Goal: Task Accomplishment & Management: Manage account settings

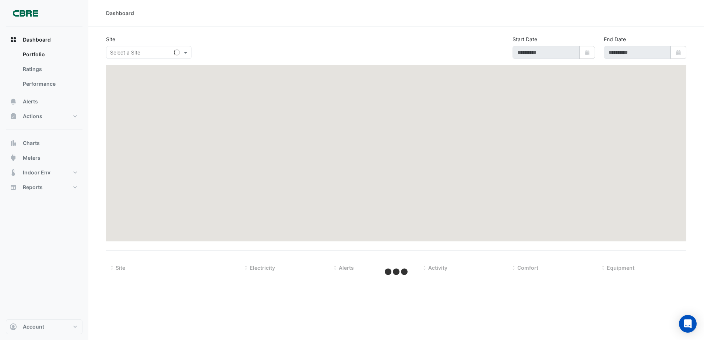
type input "**********"
select select "***"
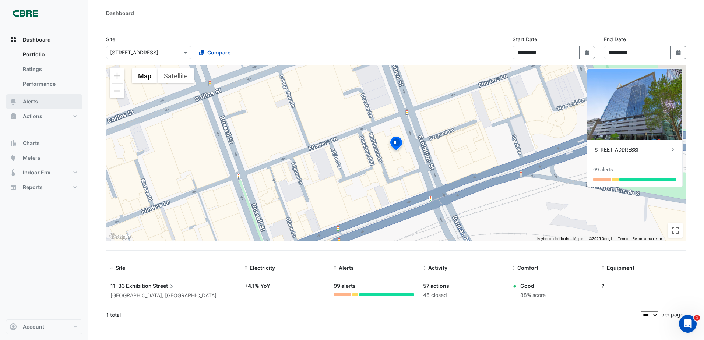
click at [55, 106] on button "Alerts" at bounding box center [44, 101] width 77 height 15
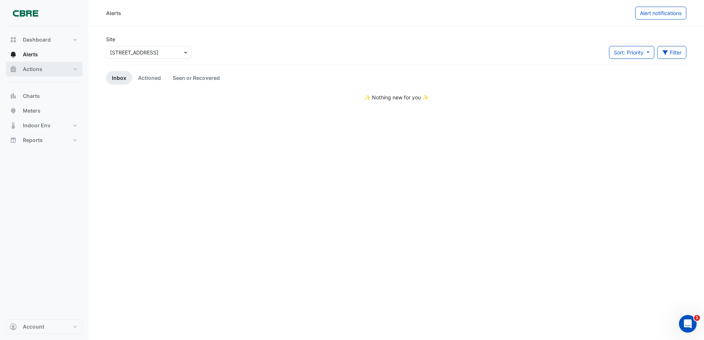
click at [48, 73] on button "Actions" at bounding box center [44, 69] width 77 height 15
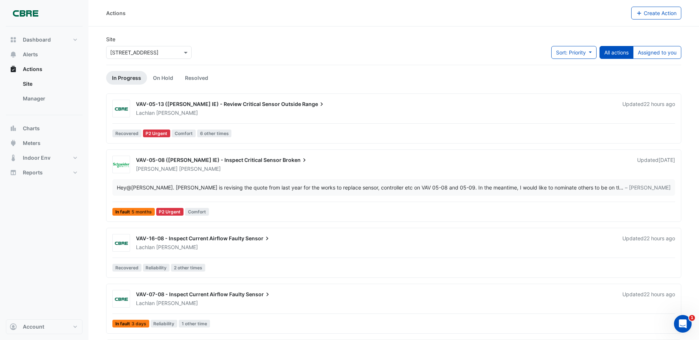
click at [302, 105] on span "Range" at bounding box center [313, 104] width 23 height 7
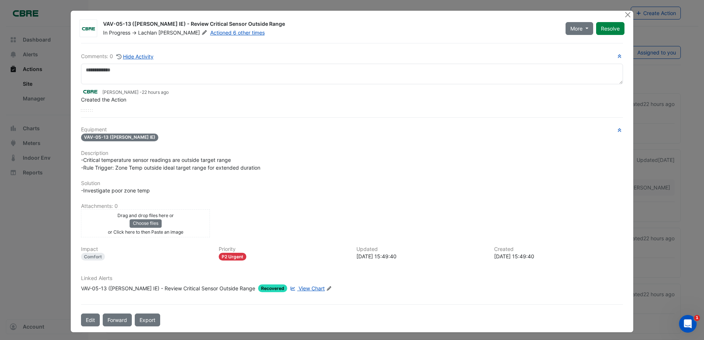
click at [258, 287] on span "Recovered" at bounding box center [272, 289] width 29 height 8
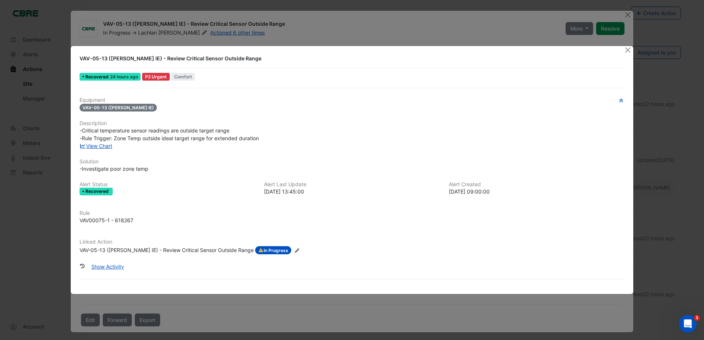
click at [630, 54] on div at bounding box center [628, 50] width 9 height 8
click at [627, 48] on button "Close" at bounding box center [628, 50] width 8 height 8
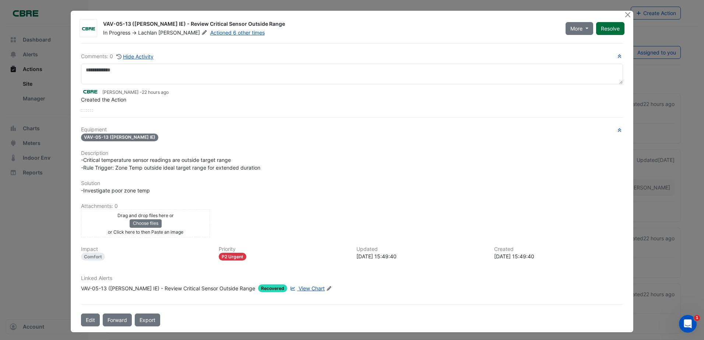
click at [599, 29] on button "Resolve" at bounding box center [610, 28] width 28 height 13
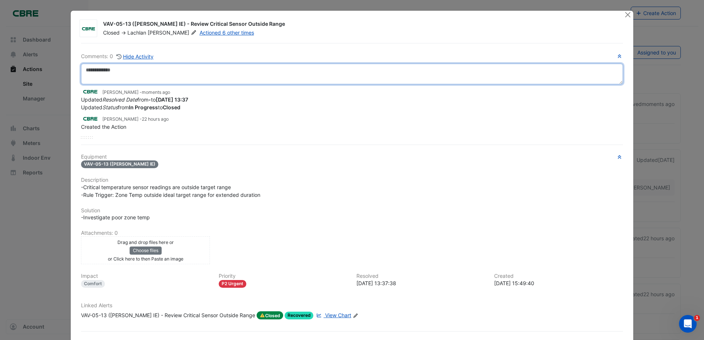
click at [196, 66] on textarea at bounding box center [352, 74] width 542 height 21
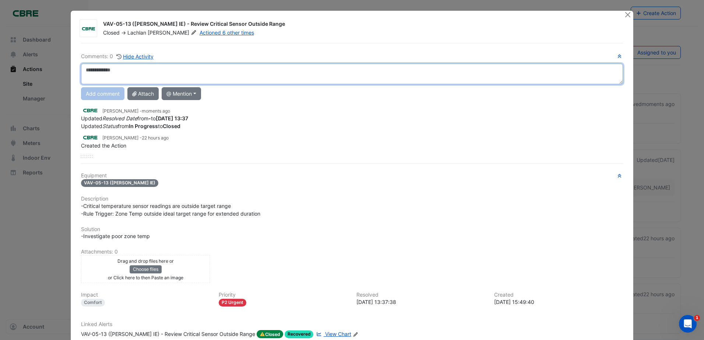
type textarea "*"
type textarea "*********"
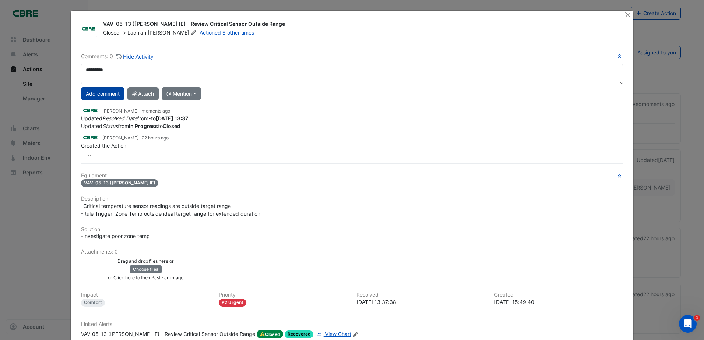
click at [93, 90] on button "Add comment" at bounding box center [102, 93] width 43 height 13
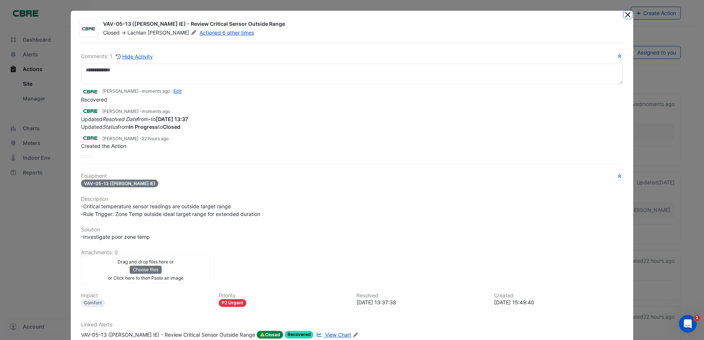
click at [624, 14] on button "Close" at bounding box center [628, 15] width 8 height 8
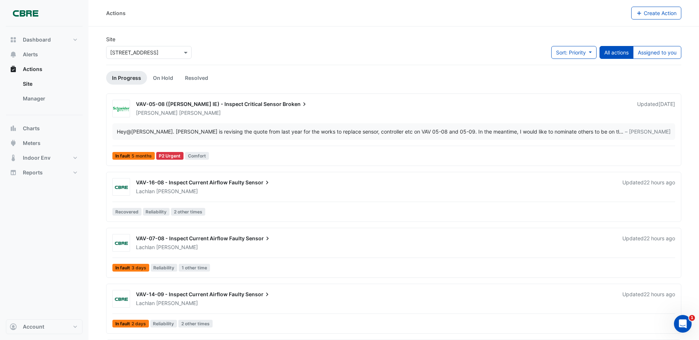
click at [222, 182] on span "VAV-16-08 - Inspect Current Airflow Faulty" at bounding box center [190, 182] width 108 height 6
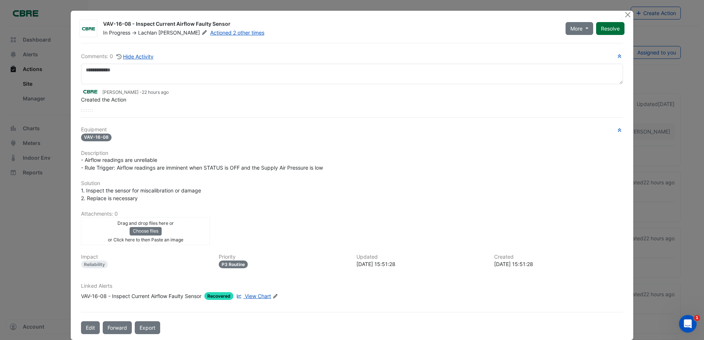
click at [614, 27] on button "Resolve" at bounding box center [610, 28] width 28 height 13
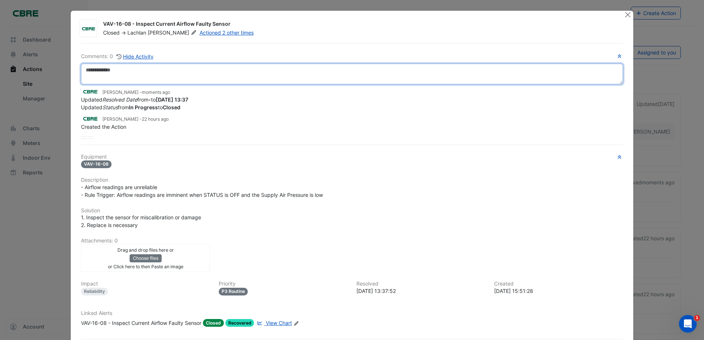
click at [209, 77] on textarea at bounding box center [352, 74] width 542 height 21
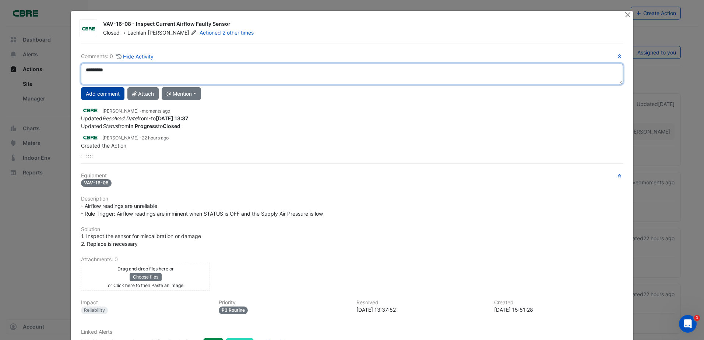
type textarea "*********"
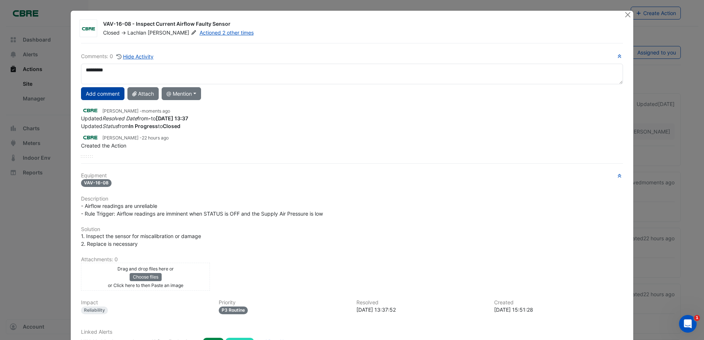
click at [93, 95] on button "Add comment" at bounding box center [102, 93] width 43 height 13
click at [624, 13] on button "Close" at bounding box center [628, 15] width 8 height 8
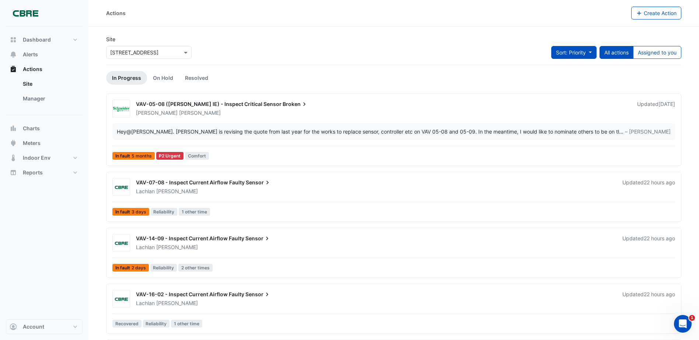
click at [582, 53] on span "Sort: Priority" at bounding box center [571, 52] width 30 height 6
click at [578, 80] on li "Updated" at bounding box center [566, 79] width 58 height 11
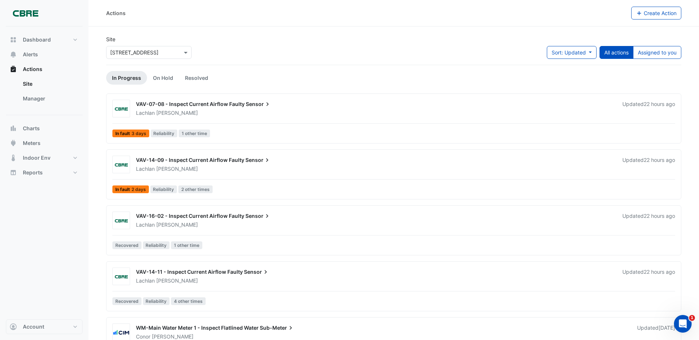
click at [203, 102] on span "VAV-07-08 - Inspect Current Airflow Faulty" at bounding box center [190, 104] width 109 height 6
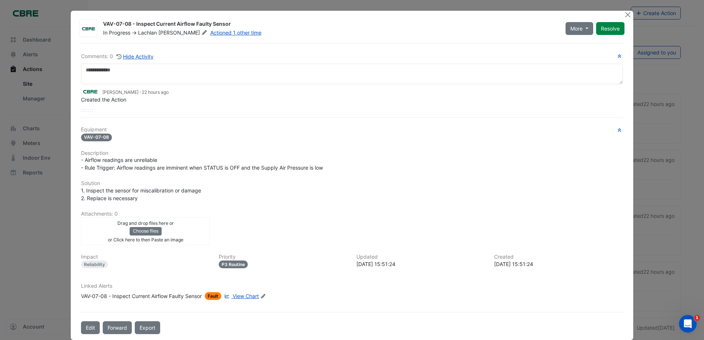
click at [217, 294] on span "Fault" at bounding box center [213, 296] width 17 height 8
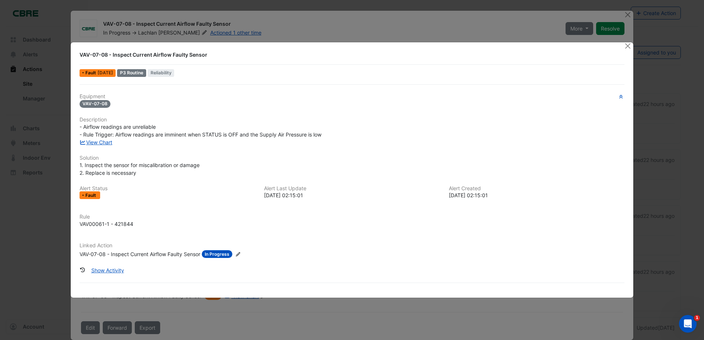
click at [221, 256] on span "In Progress" at bounding box center [217, 254] width 31 height 8
click at [627, 45] on button "Close" at bounding box center [628, 46] width 8 height 8
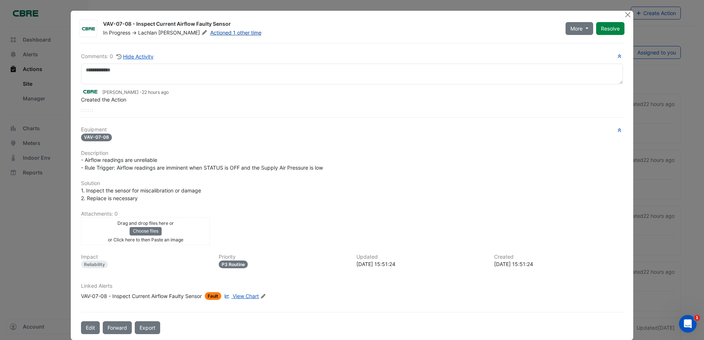
click at [210, 33] on link "Actioned 1 other time" at bounding box center [235, 32] width 51 height 6
click at [571, 28] on span "More" at bounding box center [577, 29] width 12 height 8
click at [575, 27] on span "More" at bounding box center [577, 29] width 12 height 8
click at [210, 31] on link "Actioned 1 other time" at bounding box center [235, 32] width 51 height 6
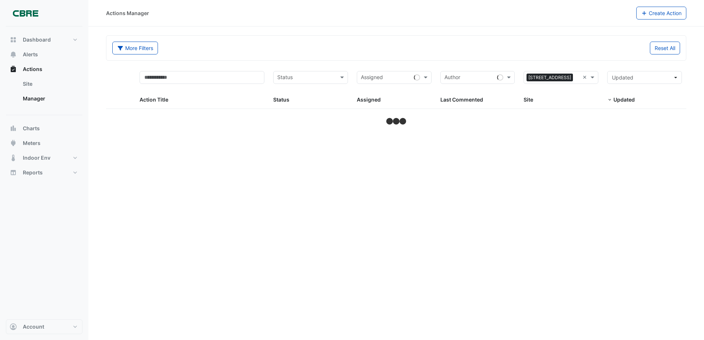
select select "***"
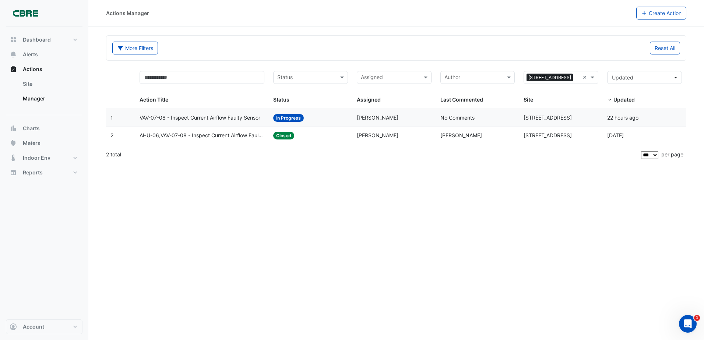
click at [309, 135] on div "Status: Closed" at bounding box center [310, 136] width 75 height 8
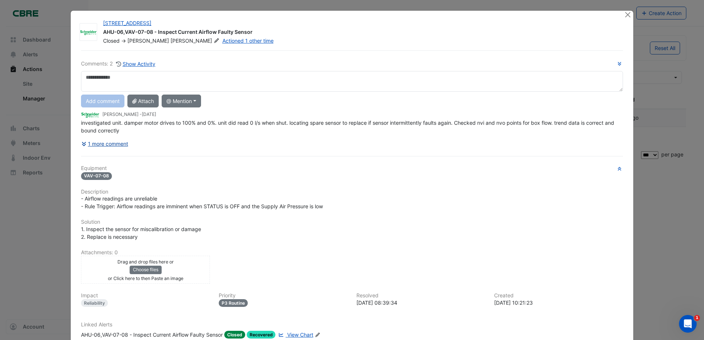
click at [95, 143] on button "1 more comment" at bounding box center [105, 143] width 48 height 13
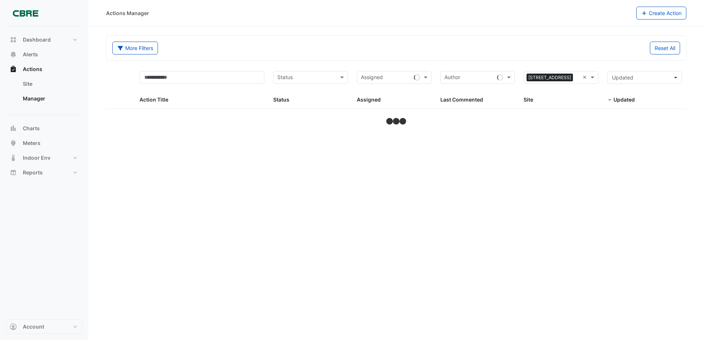
select select "***"
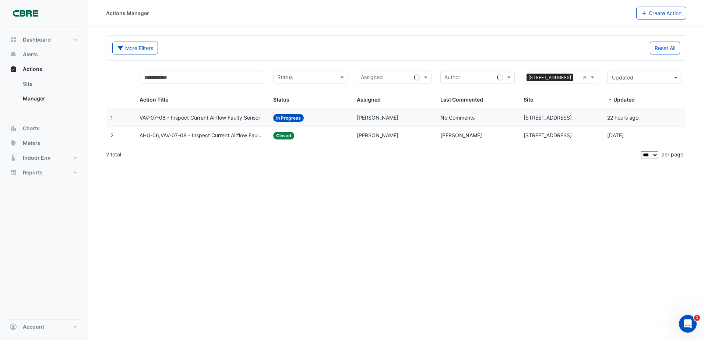
click at [249, 122] on datatable-body-cell "Action Title: VAV-07-08 - Inspect Current Airflow Faulty Sensor" at bounding box center [202, 117] width 134 height 17
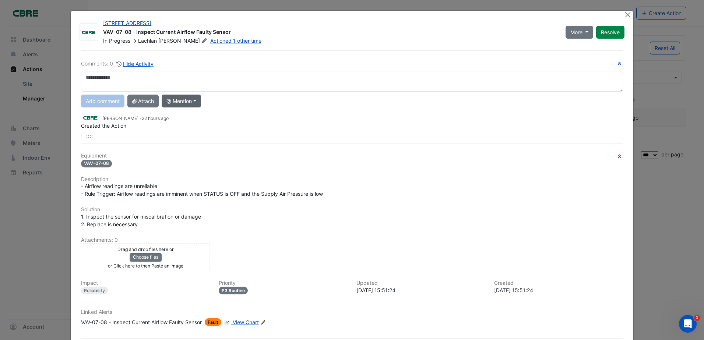
click at [181, 106] on button "@ Mention" at bounding box center [181, 101] width 39 height 13
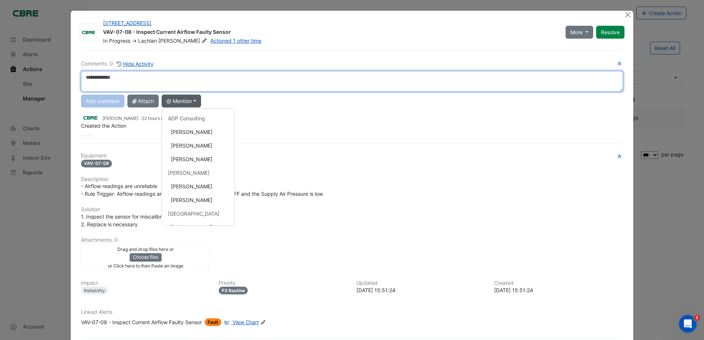
click at [182, 80] on textarea at bounding box center [352, 81] width 542 height 21
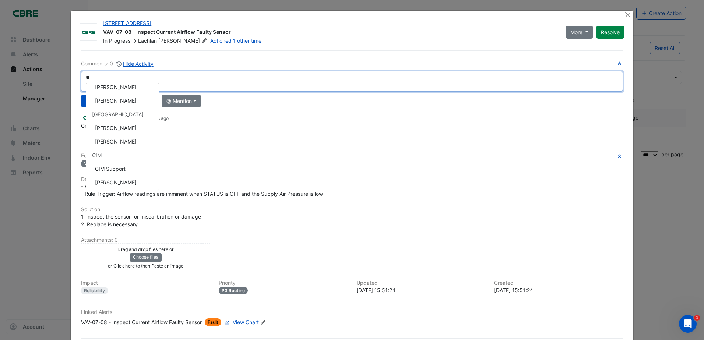
scroll to position [130, 0]
click at [125, 179] on div "**********" at bounding box center [352, 205] width 551 height 310
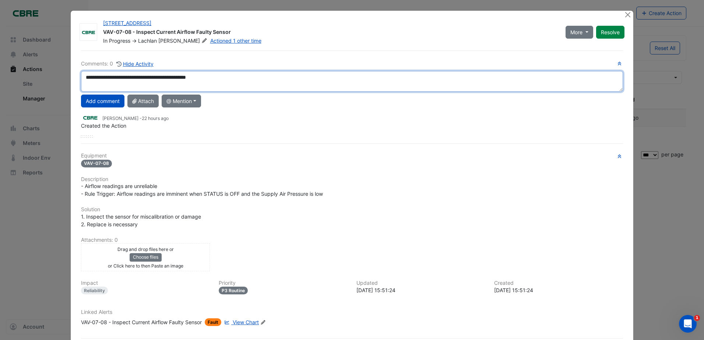
click at [222, 77] on textarea "**********" at bounding box center [352, 81] width 542 height 21
click at [247, 79] on textarea "**********" at bounding box center [352, 81] width 542 height 21
type textarea "**********"
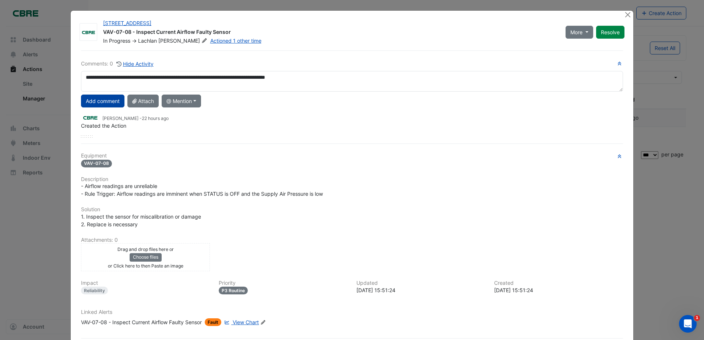
click at [111, 101] on button "Add comment" at bounding box center [102, 101] width 43 height 13
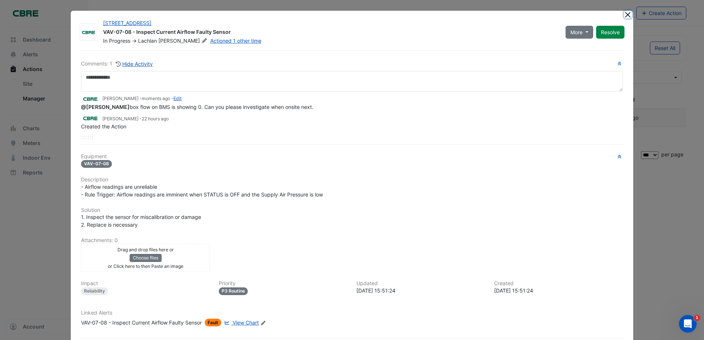
click at [624, 15] on button "Close" at bounding box center [628, 15] width 8 height 8
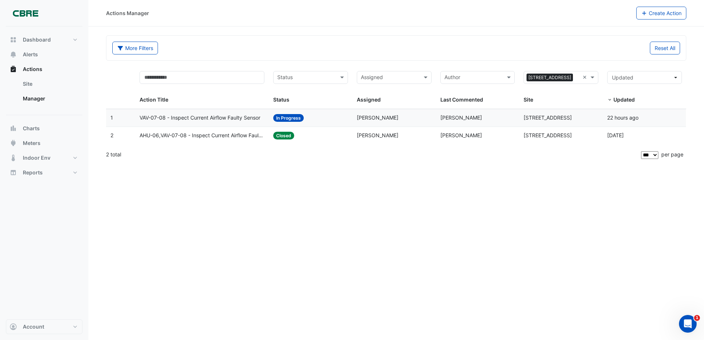
click at [418, 143] on datatable-body-cell "Assigned: Claudio Campos" at bounding box center [395, 135] width 84 height 17
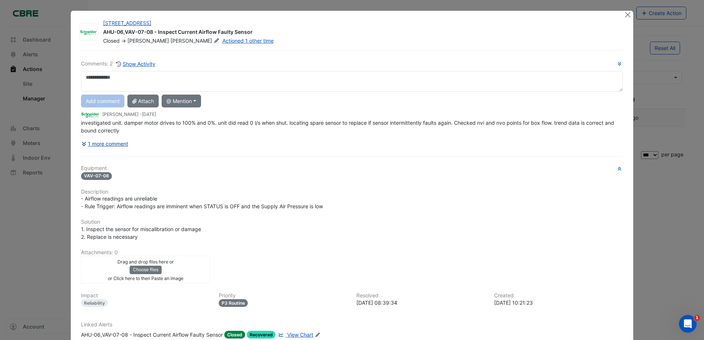
click at [113, 147] on button "1 more comment" at bounding box center [105, 143] width 48 height 13
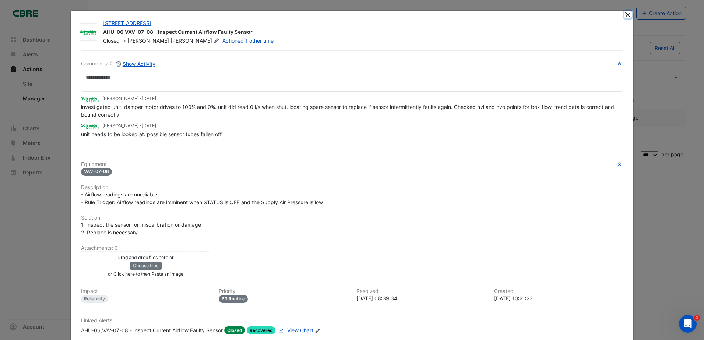
click at [624, 14] on button "Close" at bounding box center [628, 15] width 8 height 8
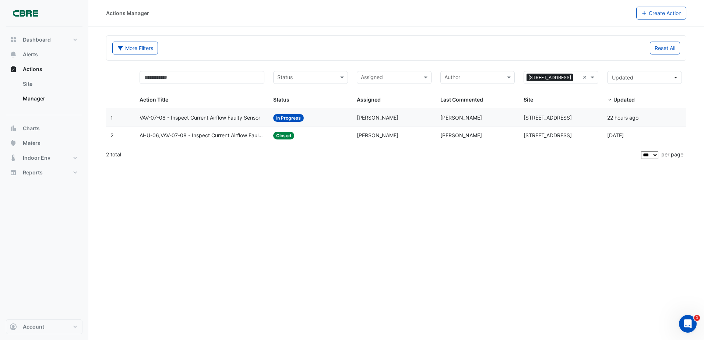
click at [425, 254] on div "Actions Manager Create Action More Filters Reset All Status Assigned Sites × 11…" at bounding box center [396, 170] width 616 height 340
click at [82, 100] on link "Manager" at bounding box center [50, 98] width 66 height 15
click at [73, 98] on link "Manager" at bounding box center [50, 98] width 66 height 15
click at [34, 83] on link "Site" at bounding box center [50, 84] width 66 height 15
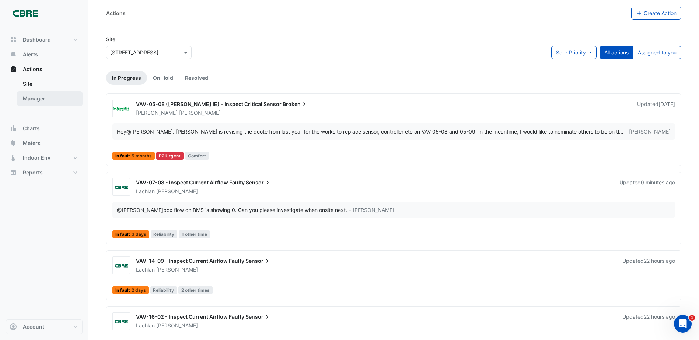
drag, startPoint x: 53, startPoint y: 95, endPoint x: 79, endPoint y: 106, distance: 28.4
click at [55, 96] on link "Manager" at bounding box center [50, 98] width 66 height 15
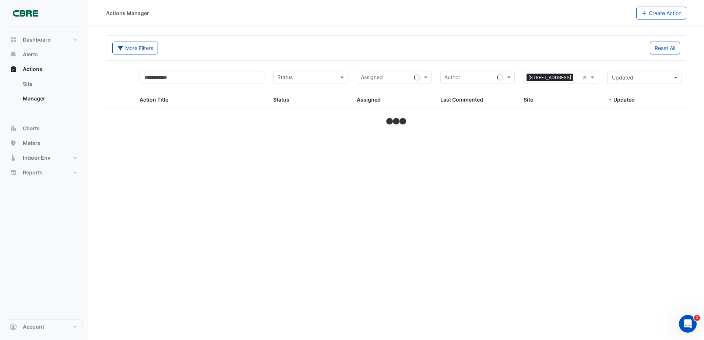
select select "***"
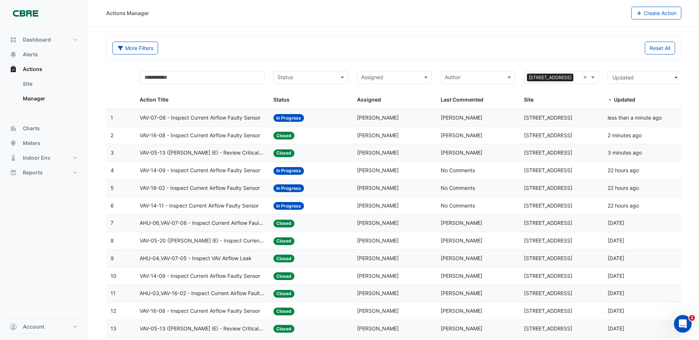
click at [215, 119] on span "VAV-07-08 - Inspect Current Airflow Faulty Sensor" at bounding box center [200, 118] width 121 height 8
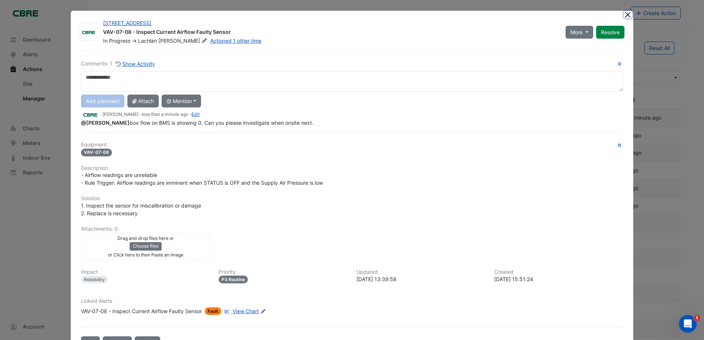
click at [624, 15] on button "Close" at bounding box center [628, 15] width 8 height 8
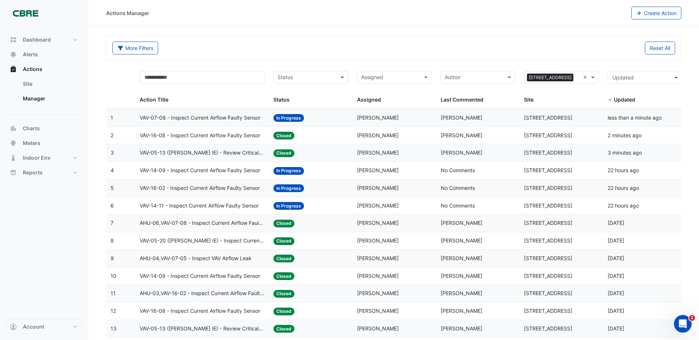
click at [266, 174] on datatable-body-cell "Action Title: VAV-14-09 - Inspect Current Airflow Faulty Sensor" at bounding box center [202, 170] width 134 height 17
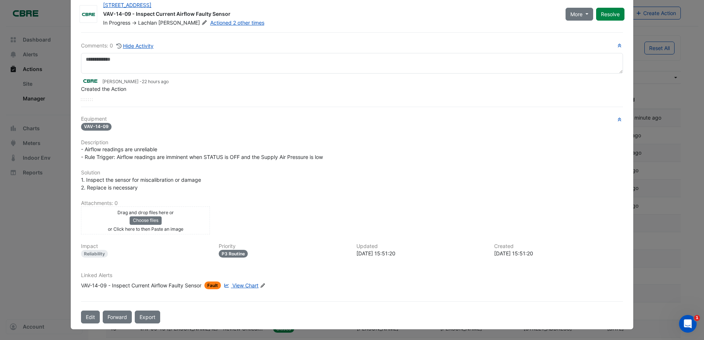
scroll to position [18, 0]
click at [239, 285] on span "View Chart" at bounding box center [245, 286] width 26 height 6
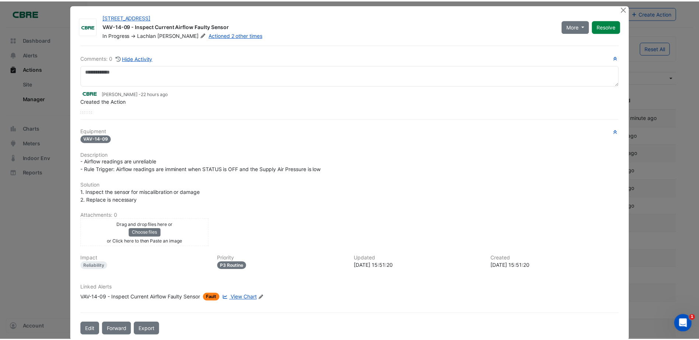
scroll to position [0, 0]
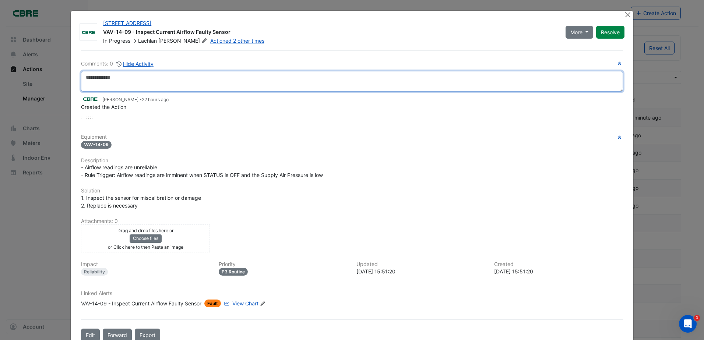
click at [455, 88] on textarea at bounding box center [352, 81] width 542 height 21
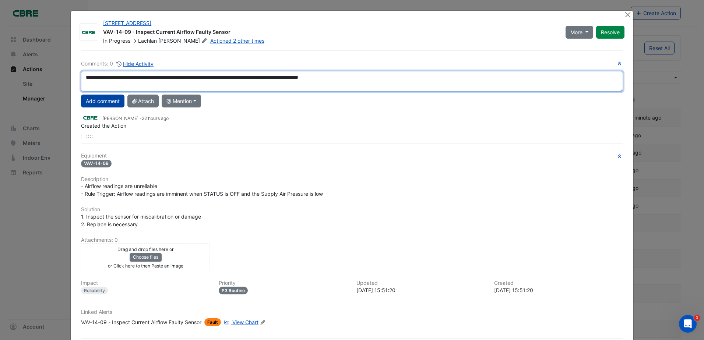
type textarea "**********"
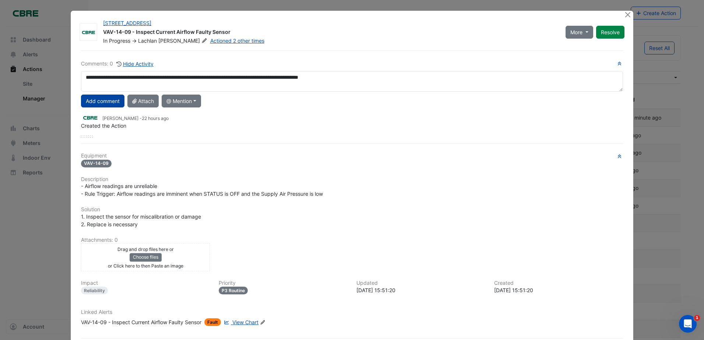
click at [101, 101] on button "Add comment" at bounding box center [102, 101] width 43 height 13
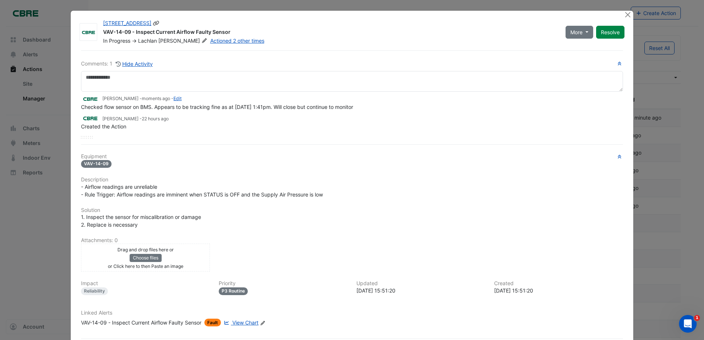
click at [610, 33] on button "Resolve" at bounding box center [610, 32] width 28 height 13
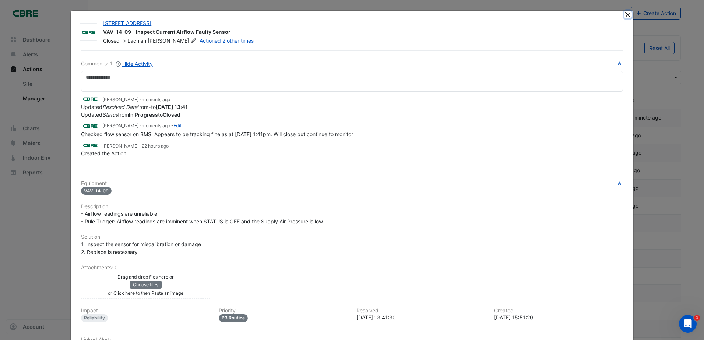
click at [624, 14] on button "Close" at bounding box center [628, 15] width 8 height 8
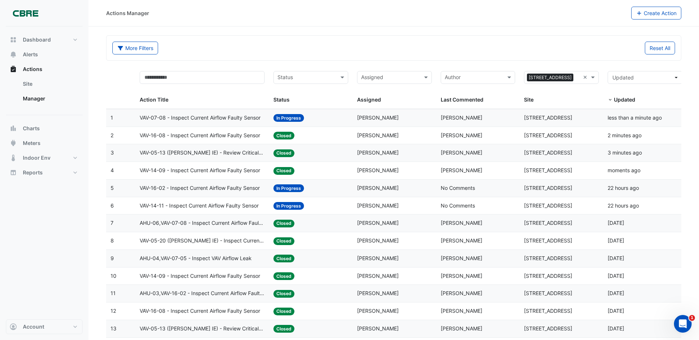
click at [323, 190] on div "Status: In Progress" at bounding box center [310, 188] width 75 height 8
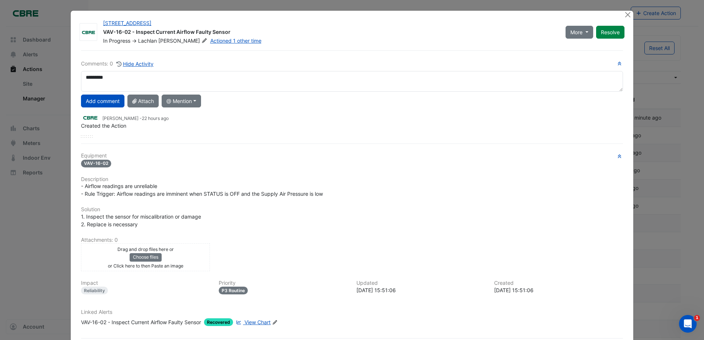
type textarea "*********"
click at [100, 99] on button "Add comment" at bounding box center [102, 101] width 43 height 13
click at [603, 31] on button "Resolve" at bounding box center [610, 32] width 28 height 13
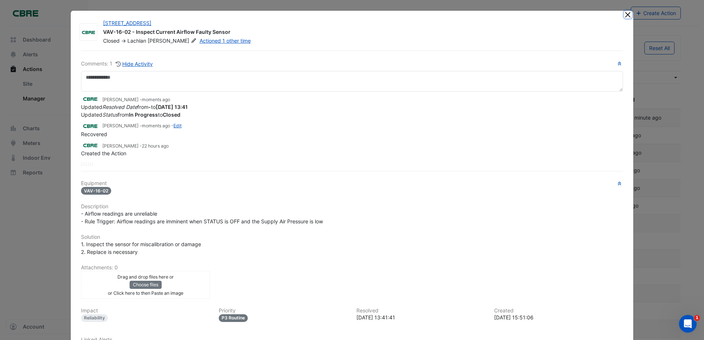
click at [626, 15] on button "Close" at bounding box center [628, 15] width 8 height 8
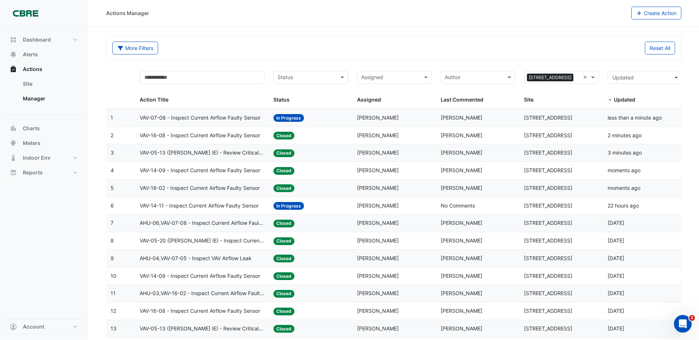
click at [351, 208] on datatable-body-cell "Status: In Progress" at bounding box center [311, 205] width 84 height 17
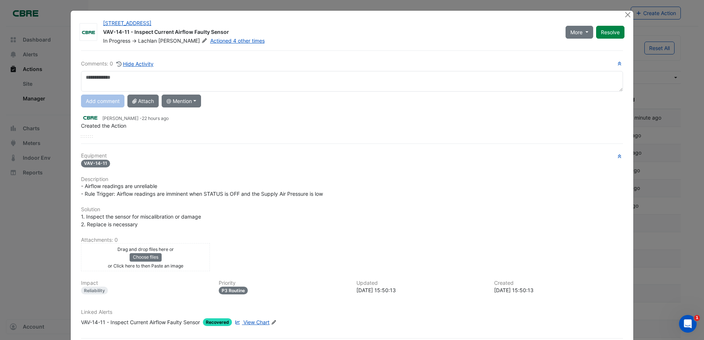
click at [178, 77] on textarea at bounding box center [352, 81] width 542 height 21
type textarea "*********"
drag, startPoint x: 87, startPoint y: 98, endPoint x: 92, endPoint y: 98, distance: 5.9
click at [89, 98] on button "Add comment" at bounding box center [102, 101] width 43 height 13
click at [602, 31] on button "Resolve" at bounding box center [610, 32] width 28 height 13
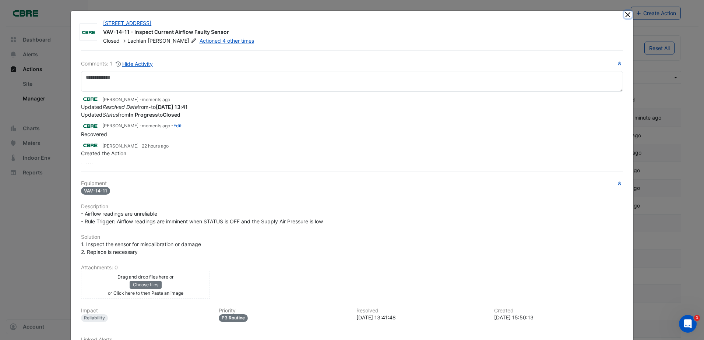
click at [627, 14] on button "Close" at bounding box center [628, 15] width 8 height 8
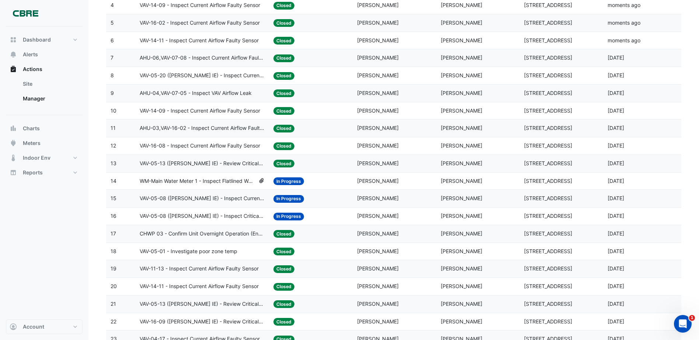
scroll to position [184, 0]
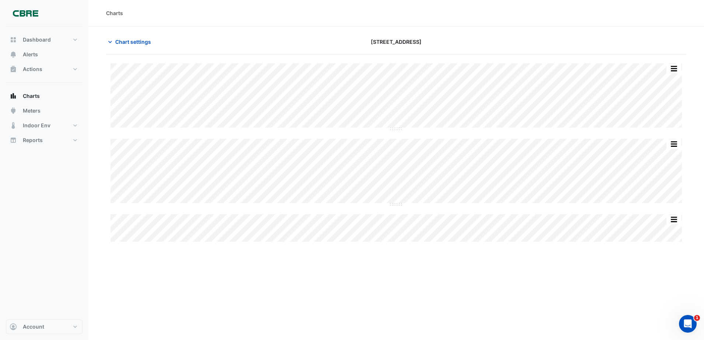
click at [504, 292] on div "Charts Chart settings 11-33 Exhibition Street Split by Equip Split All Split No…" at bounding box center [396, 170] width 616 height 340
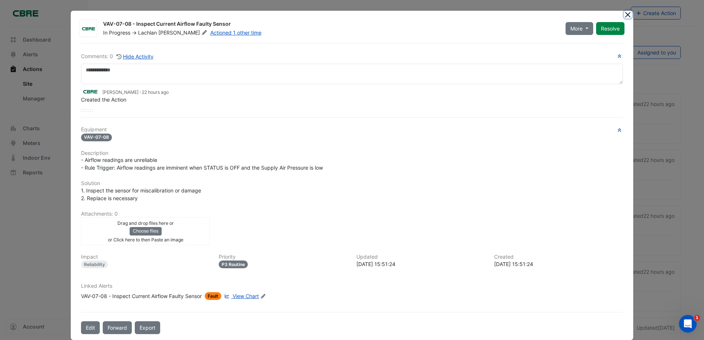
click at [624, 16] on button "Close" at bounding box center [628, 15] width 8 height 8
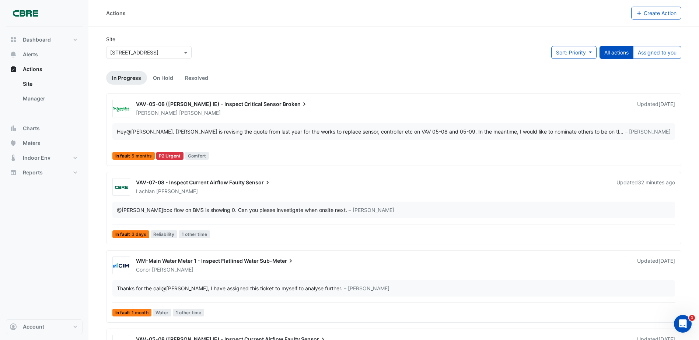
click at [283, 133] on div "Hey @Conor Deane . Claudio is revising the quote from last year for the works t…" at bounding box center [368, 132] width 502 height 8
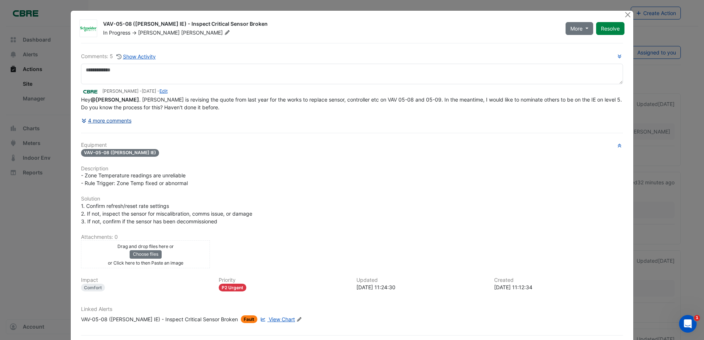
click at [105, 121] on button "4 more comments" at bounding box center [106, 120] width 51 height 13
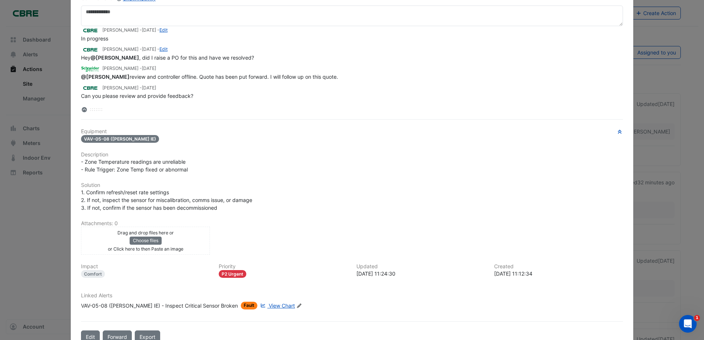
scroll to position [59, 0]
click at [266, 308] on link "View Chart" at bounding box center [277, 305] width 36 height 8
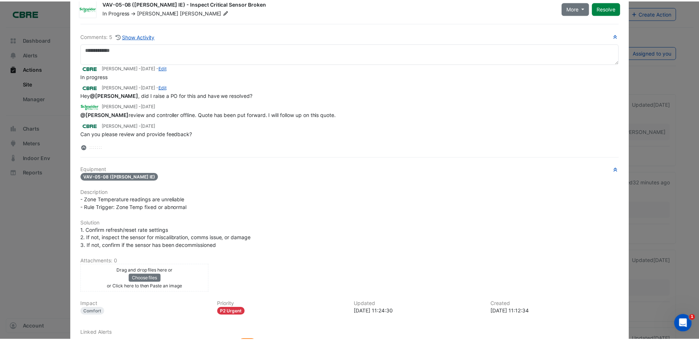
scroll to position [0, 0]
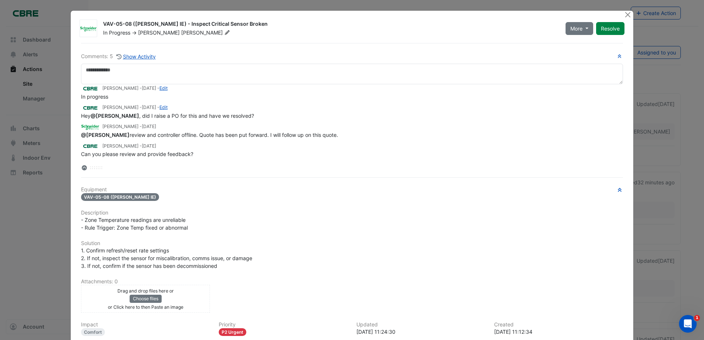
drag, startPoint x: 29, startPoint y: 236, endPoint x: 54, endPoint y: 253, distance: 29.2
click at [36, 242] on ngb-modal-window "VAV-05-08 (NABERS IE) - Inspect Critical Sensor Broken In Progress -> Claudio C…" at bounding box center [352, 170] width 704 height 340
click at [626, 16] on button "Close" at bounding box center [628, 15] width 8 height 8
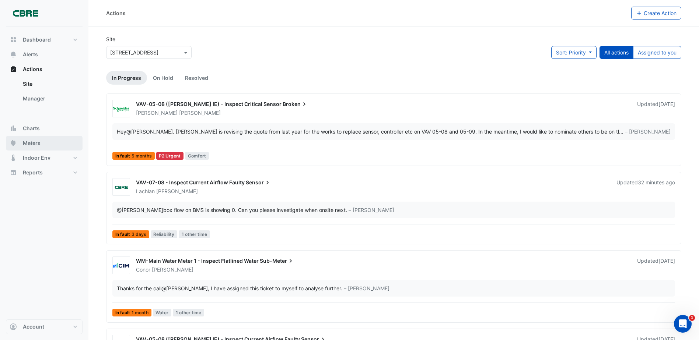
click at [48, 141] on button "Meters" at bounding box center [44, 143] width 77 height 15
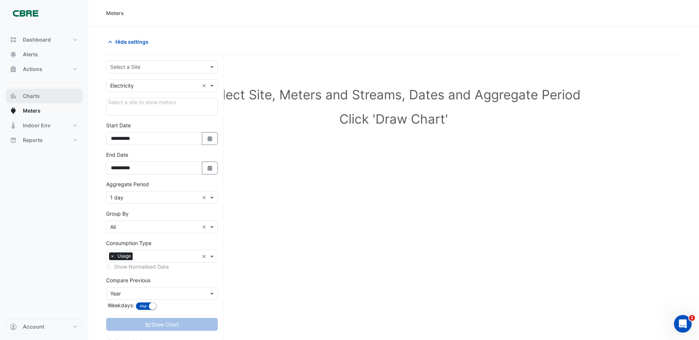
drag, startPoint x: 51, startPoint y: 98, endPoint x: 56, endPoint y: 98, distance: 4.8
click at [52, 98] on button "Charts" at bounding box center [44, 96] width 77 height 15
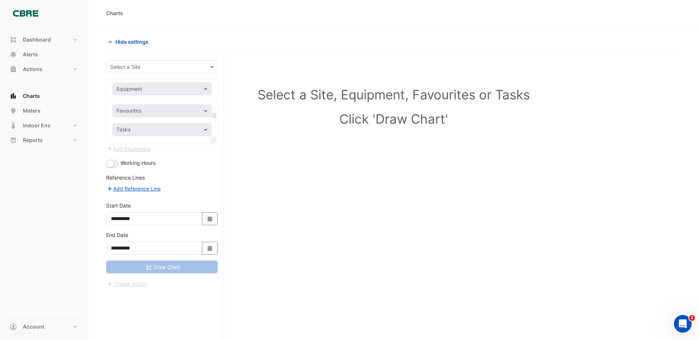
click at [171, 69] on input "text" at bounding box center [154, 67] width 89 height 8
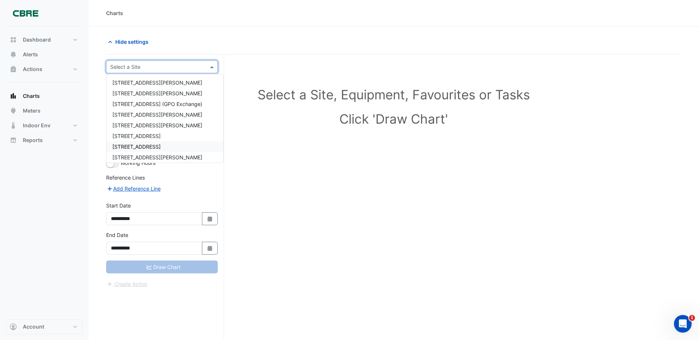
click at [154, 148] on span "111 Bourke Street" at bounding box center [136, 147] width 48 height 6
drag, startPoint x: 161, startPoint y: 66, endPoint x: 164, endPoint y: 82, distance: 16.5
click at [161, 66] on input "text" at bounding box center [154, 67] width 89 height 8
click at [154, 137] on span "[STREET_ADDRESS]" at bounding box center [136, 136] width 48 height 6
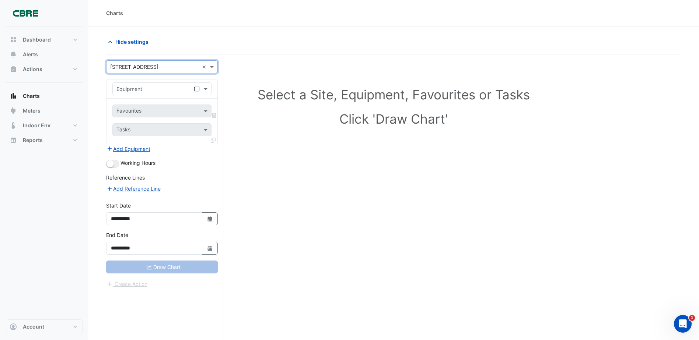
click at [158, 93] on div "Equipment" at bounding box center [161, 89] width 99 height 13
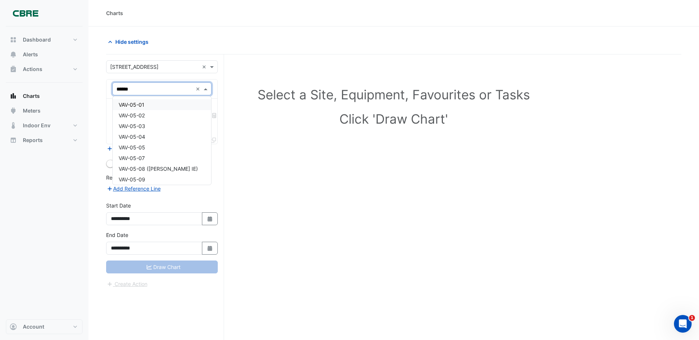
type input "******"
click at [152, 137] on div "VAV-05-04" at bounding box center [162, 137] width 98 height 11
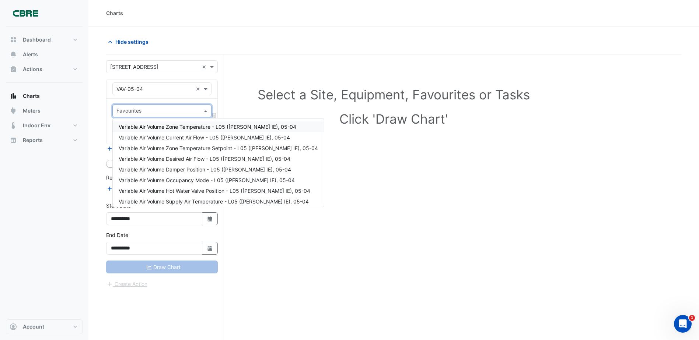
click at [150, 115] on div at bounding box center [157, 112] width 84 height 10
drag, startPoint x: 159, startPoint y: 128, endPoint x: 160, endPoint y: 152, distance: 24.0
click at [159, 128] on span "Variable Air Volume Zone Temperature - L05 (NABERS IE), 05-04" at bounding box center [208, 127] width 178 height 6
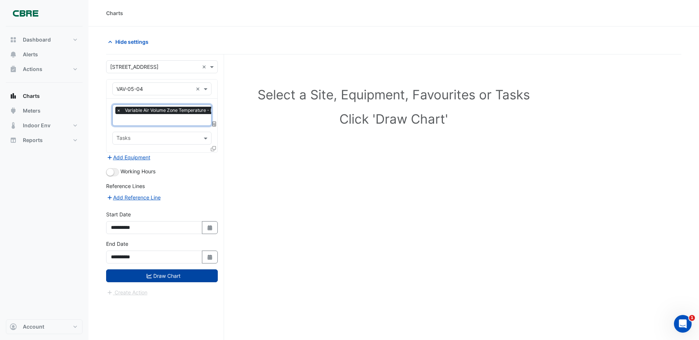
click at [180, 277] on button "Draw Chart" at bounding box center [162, 276] width 112 height 13
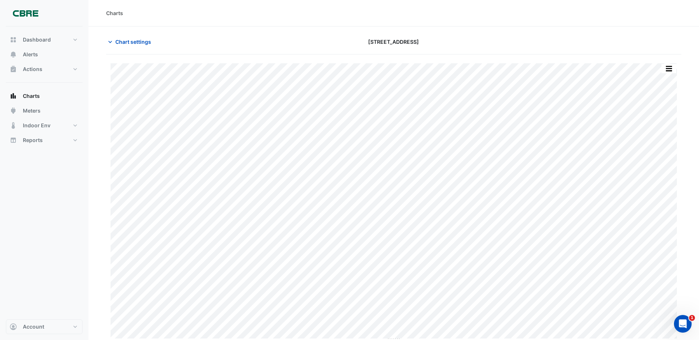
click at [148, 33] on section "Chart settings 11-33 Exhibition Street Print Save as JPEG Save as PNG Pivot Dat…" at bounding box center [393, 185] width 610 height 316
click at [143, 46] on button "Chart settings" at bounding box center [131, 41] width 50 height 13
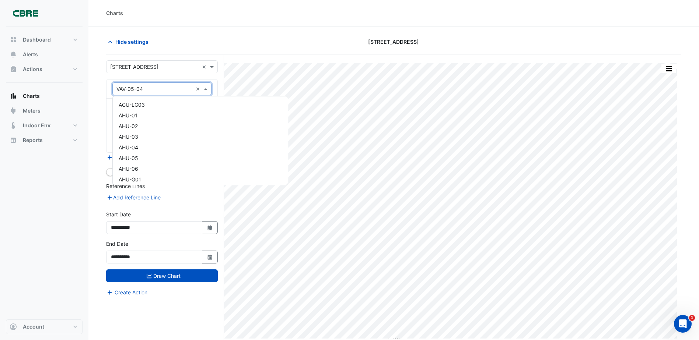
click at [147, 87] on input "text" at bounding box center [154, 89] width 76 height 8
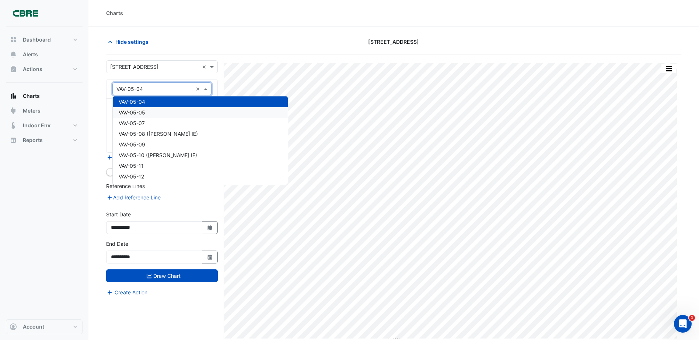
click at [148, 114] on div "VAV-05-05" at bounding box center [200, 112] width 175 height 11
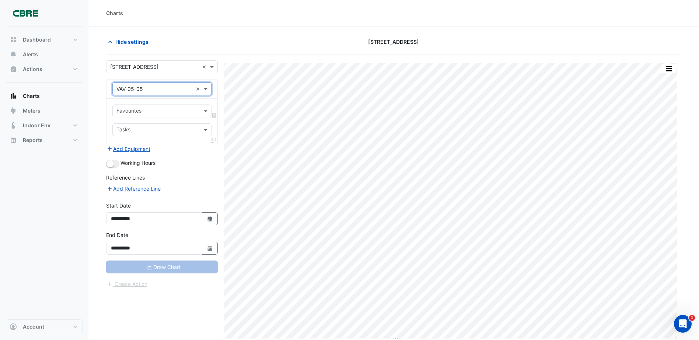
click at [147, 120] on div "Favourites Tasks" at bounding box center [161, 121] width 111 height 45
click at [148, 114] on input "text" at bounding box center [157, 112] width 83 height 8
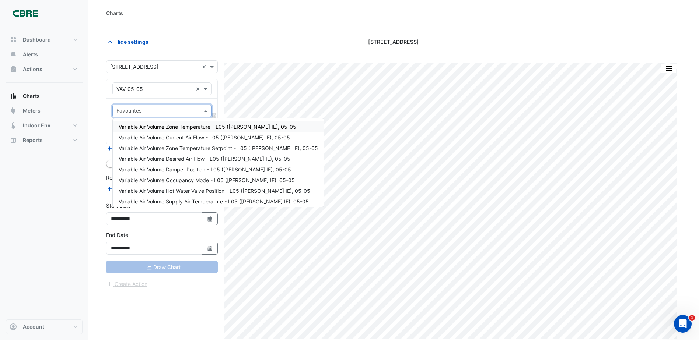
click at [148, 123] on div "Variable Air Volume Zone Temperature - L05 (NABERS IE), 05-05" at bounding box center [218, 127] width 211 height 11
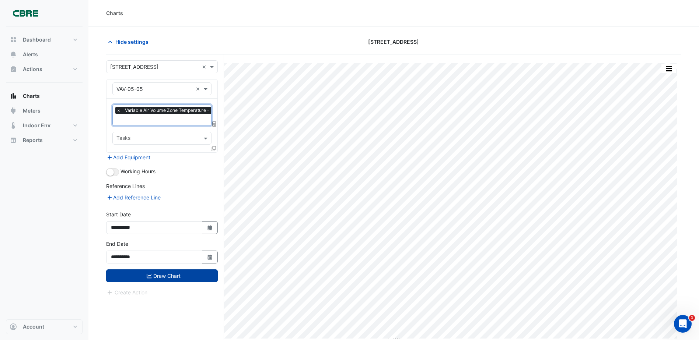
click at [167, 274] on button "Draw Chart" at bounding box center [162, 276] width 112 height 13
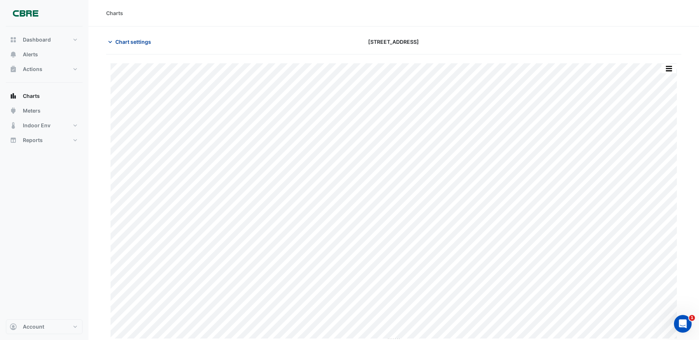
click at [134, 38] on button "Chart settings" at bounding box center [131, 41] width 50 height 13
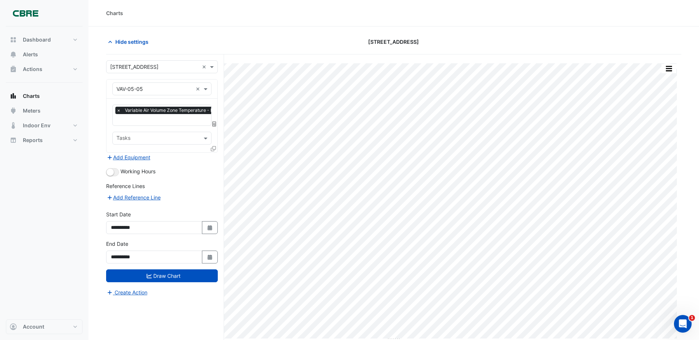
click at [159, 114] on span "Variable Air Volume Zone Temperature - L05 (NABERS IE), 05-05" at bounding box center [202, 110] width 158 height 7
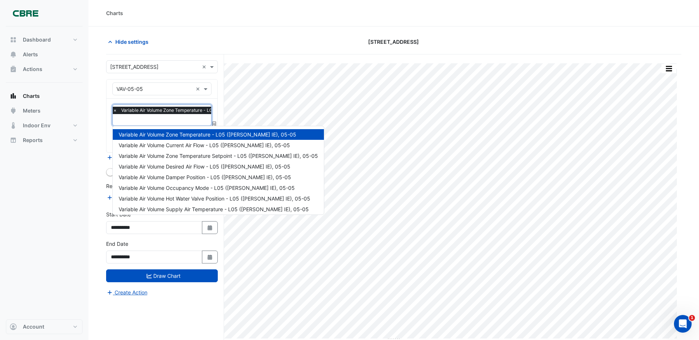
click at [153, 92] on input "text" at bounding box center [154, 89] width 76 height 8
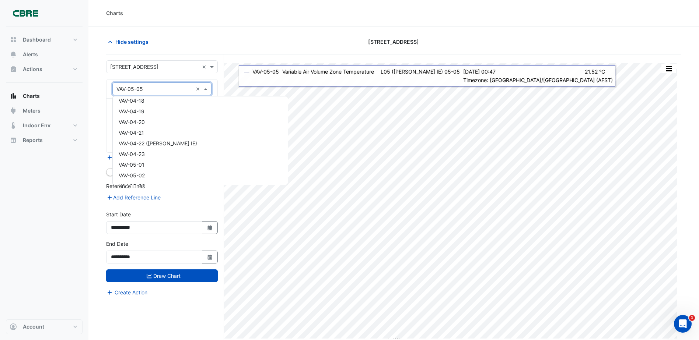
scroll to position [1804, 0]
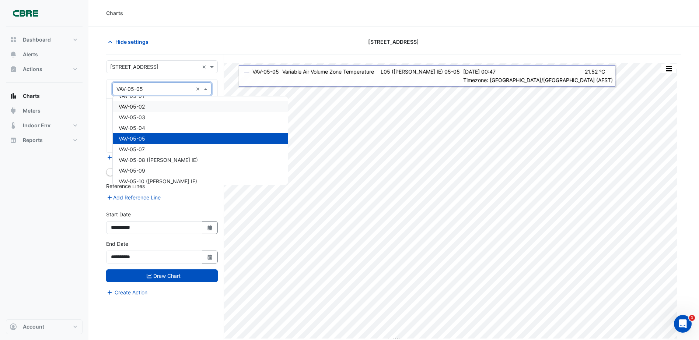
click at [147, 107] on div "VAV-05-02" at bounding box center [200, 106] width 175 height 11
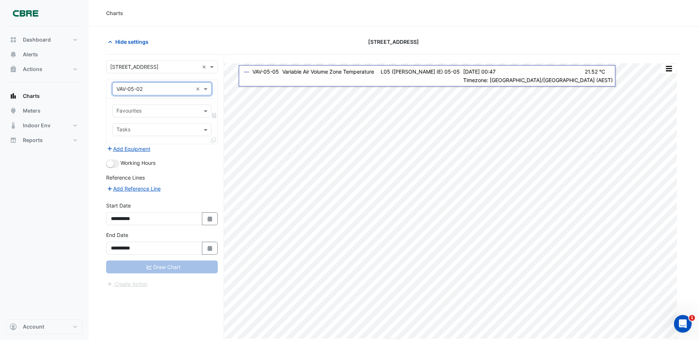
click at [144, 113] on input "text" at bounding box center [157, 112] width 83 height 8
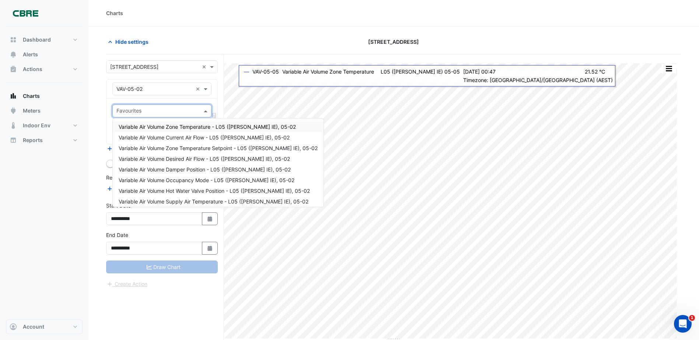
click at [150, 126] on span "Variable Air Volume Zone Temperature - L05 (NABERS IE), 05-02" at bounding box center [207, 127] width 177 height 6
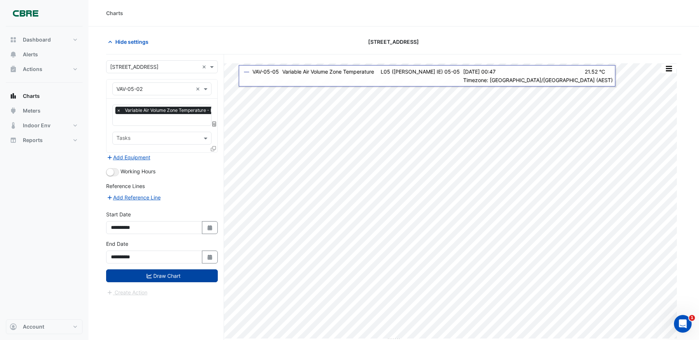
click at [179, 276] on button "Draw Chart" at bounding box center [162, 276] width 112 height 13
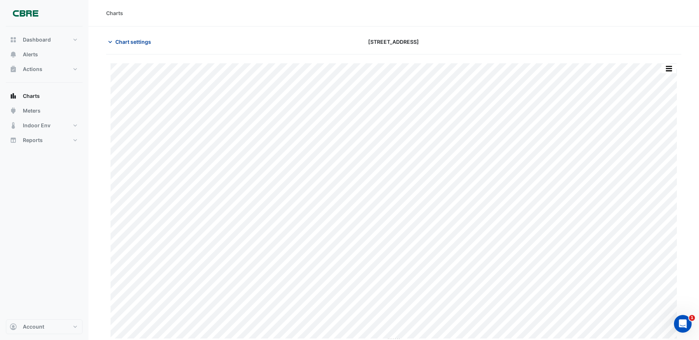
click at [122, 44] on span "Chart settings" at bounding box center [133, 42] width 36 height 8
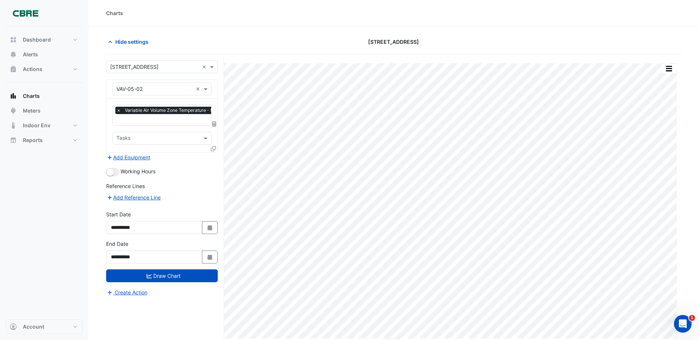
scroll to position [0, 4]
click at [151, 123] on input "text" at bounding box center [196, 121] width 166 height 8
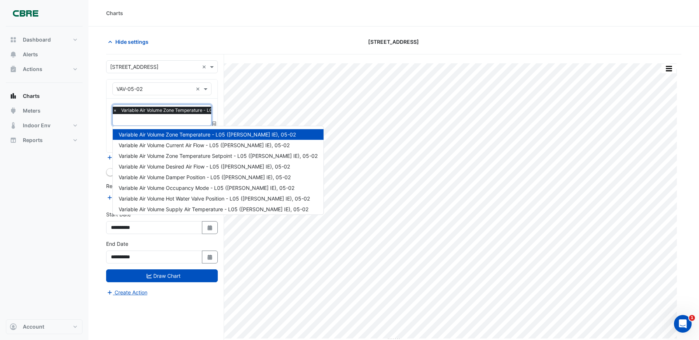
click at [157, 91] on input "text" at bounding box center [154, 89] width 76 height 8
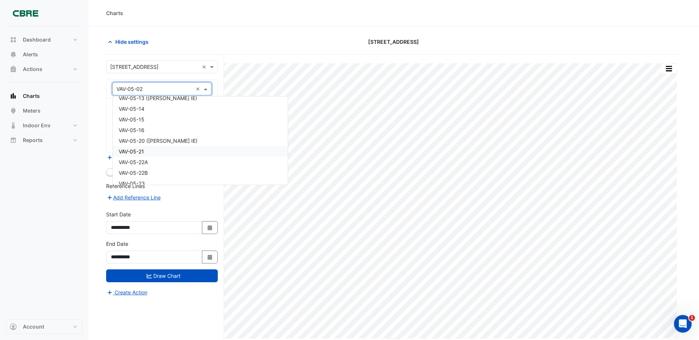
scroll to position [1882, 0]
click at [155, 126] on div "VAV-05-12" at bounding box center [200, 124] width 175 height 11
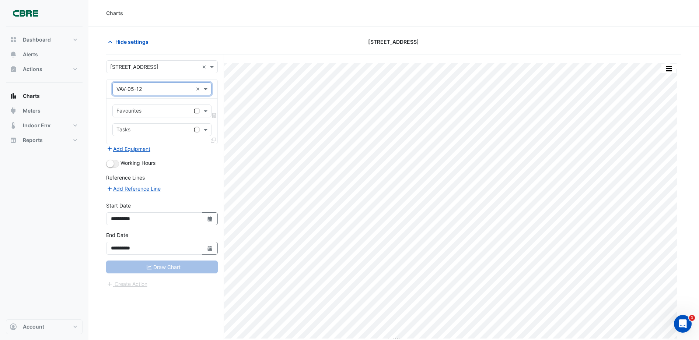
scroll to position [0, 0]
click at [165, 112] on input "text" at bounding box center [157, 112] width 83 height 8
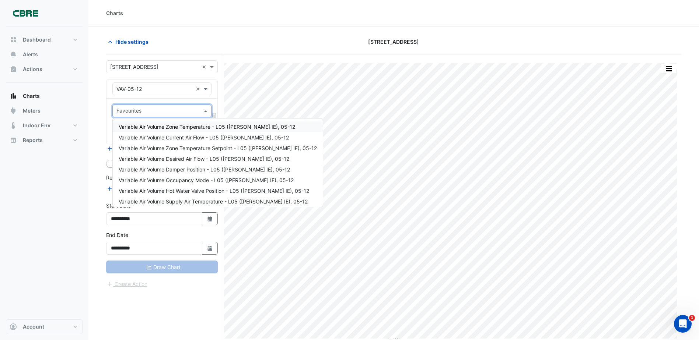
click at [172, 129] on span "Variable Air Volume Zone Temperature - L05 (NABERS IE), 05-12" at bounding box center [207, 127] width 176 height 6
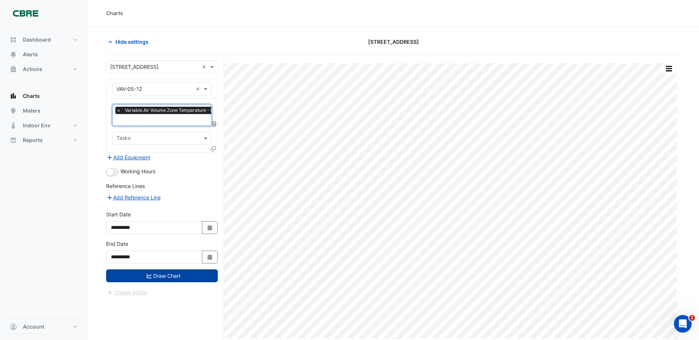
click at [162, 276] on button "Draw Chart" at bounding box center [162, 276] width 112 height 13
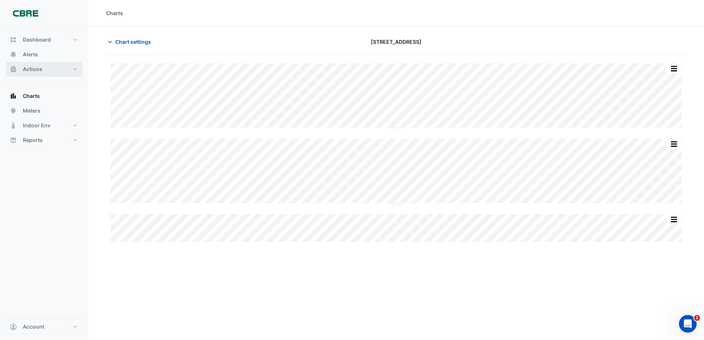
drag, startPoint x: 39, startPoint y: 70, endPoint x: 46, endPoint y: 80, distance: 12.2
click at [39, 69] on span "Actions" at bounding box center [33, 69] width 20 height 7
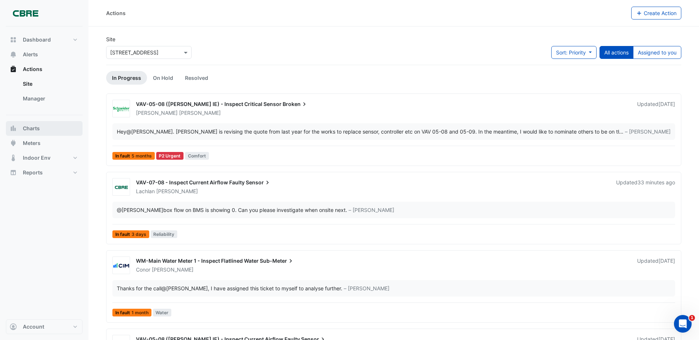
click at [41, 129] on button "Charts" at bounding box center [44, 128] width 77 height 15
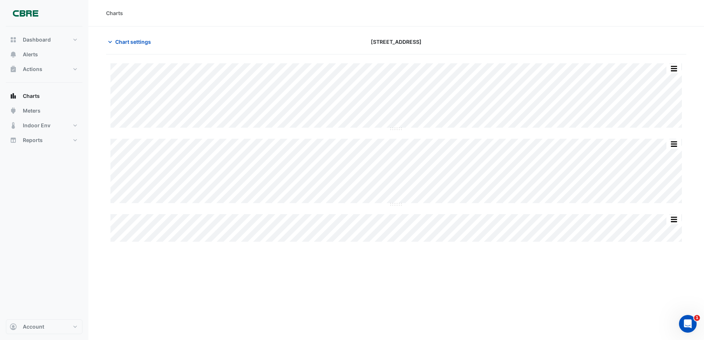
type input "**********"
click at [119, 48] on button "Chart settings" at bounding box center [131, 41] width 50 height 13
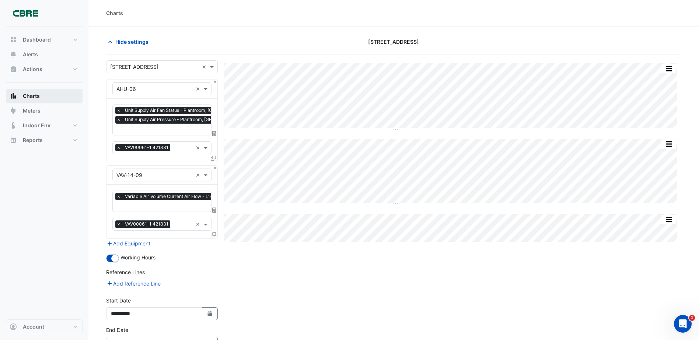
click at [35, 94] on span "Charts" at bounding box center [31, 95] width 17 height 7
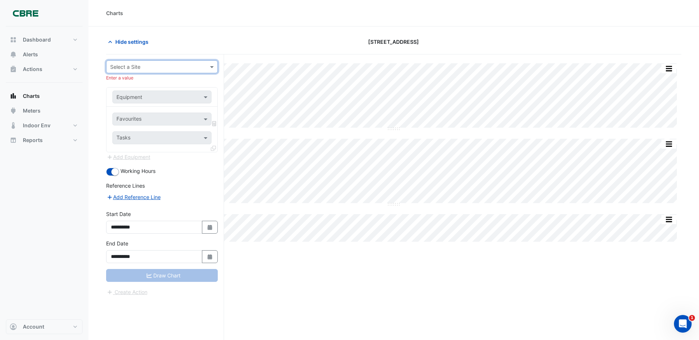
drag, startPoint x: 115, startPoint y: 168, endPoint x: 118, endPoint y: 172, distance: 5.6
click at [115, 168] on div "Working Hours" at bounding box center [162, 171] width 112 height 9
click at [118, 172] on small "button" at bounding box center [114, 171] width 7 height 7
click at [487, 264] on div "Split by Equip Split All Split None Print Save as JPEG Save as PNG Pivot Data T…" at bounding box center [393, 212] width 575 height 314
click at [175, 65] on input "text" at bounding box center [154, 67] width 89 height 8
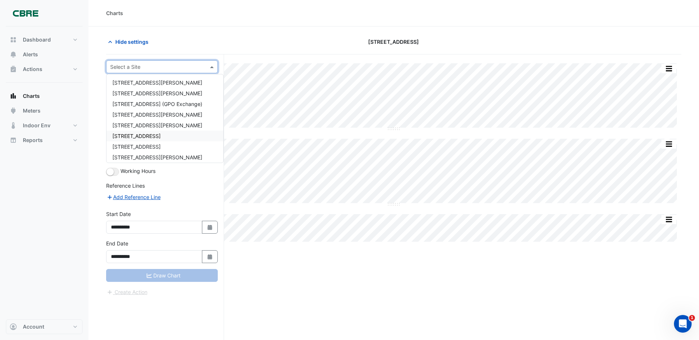
click at [232, 80] on body "[GEOGRAPHIC_DATA][PERSON_NAME] [STREET_ADDRESS][PERSON_NAME] [GEOGRAPHIC_DATA] …" at bounding box center [349, 184] width 699 height 368
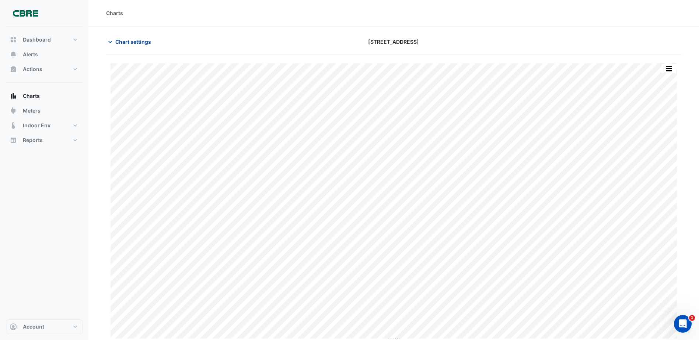
click at [124, 41] on span "Chart settings" at bounding box center [133, 42] width 36 height 8
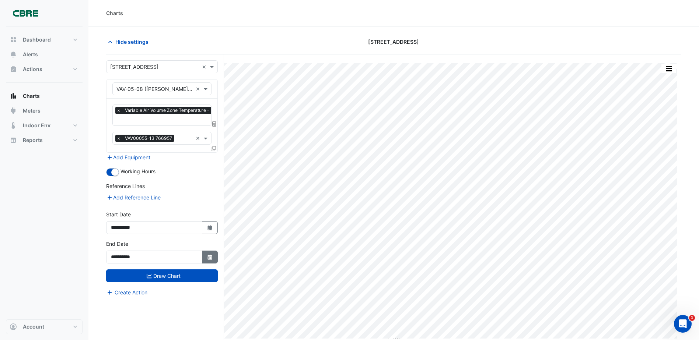
click at [209, 255] on icon "Select Date" at bounding box center [210, 257] width 7 height 5
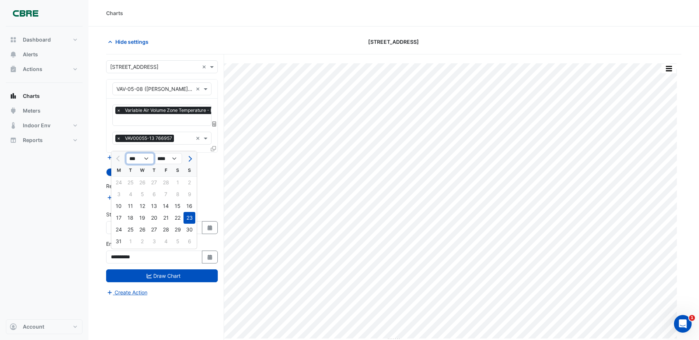
click at [140, 157] on select "*** *** *** *** *** *** *** *** *** ***" at bounding box center [140, 158] width 28 height 11
select select "*"
click at [126, 153] on select "*** *** *** *** *** *** *** *** *** ***" at bounding box center [140, 158] width 28 height 11
click at [169, 182] on div "1" at bounding box center [166, 183] width 12 height 12
type input "**********"
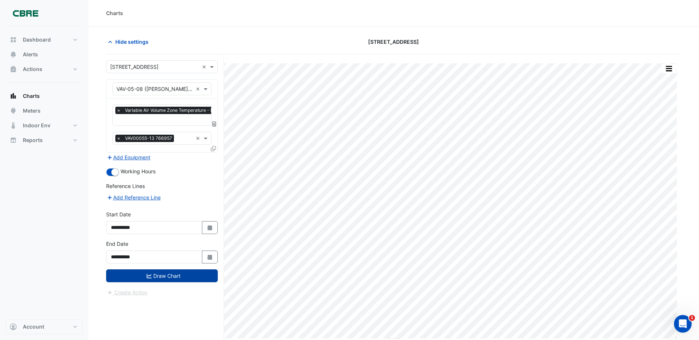
click at [159, 272] on button "Draw Chart" at bounding box center [162, 276] width 112 height 13
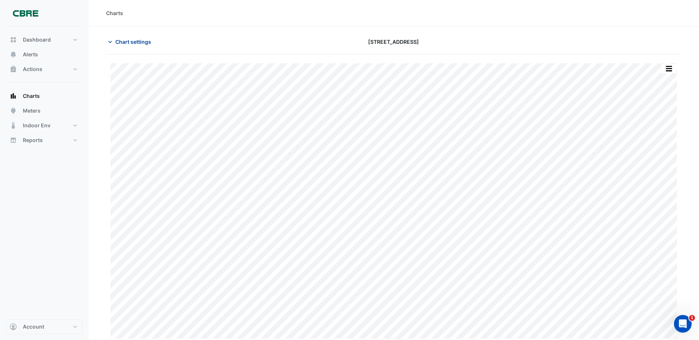
click at [116, 43] on span "Chart settings" at bounding box center [133, 42] width 36 height 8
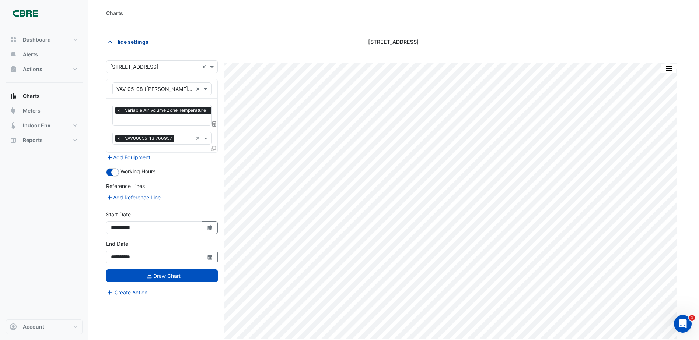
click at [117, 42] on span "Hide settings" at bounding box center [131, 42] width 33 height 8
